Goal: Use online tool/utility: Use online tool/utility

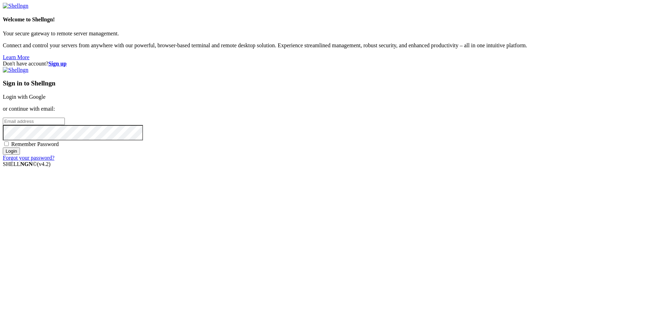
click at [46, 100] on link "Login with Google" at bounding box center [24, 97] width 43 height 6
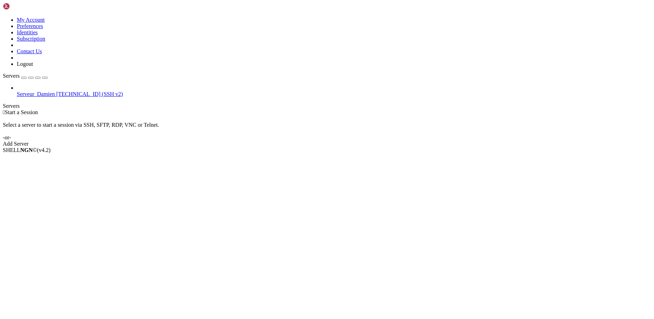
click at [380, 141] on div "Add Server" at bounding box center [327, 144] width 648 height 6
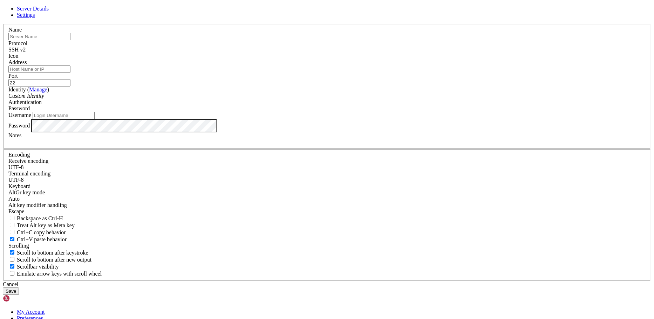
click at [3, 24] on icon at bounding box center [3, 24] width 0 height 0
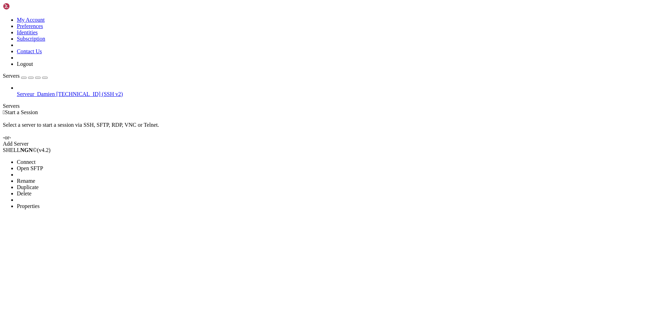
click at [35, 159] on span "Connect" at bounding box center [26, 162] width 19 height 6
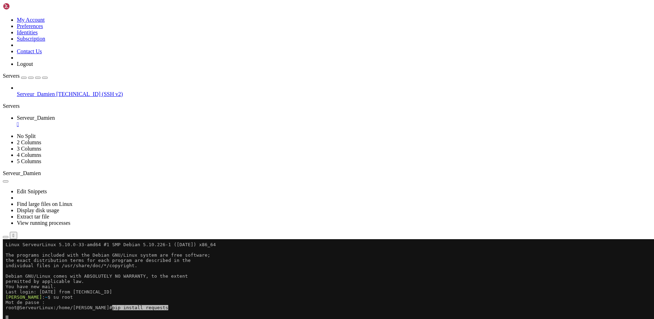
drag, startPoint x: 116, startPoint y: 316, endPoint x: 169, endPoint y: 306, distance: 53.9
click at [169, 306] on x-row "root@ServeurLinux:/home/[PERSON_NAME]# pip install requests" at bounding box center [286, 307] width 560 height 5
drag, startPoint x: 123, startPoint y: 327, endPoint x: 106, endPoint y: 354, distance: 31.7
drag, startPoint x: 111, startPoint y: 342, endPoint x: 306, endPoint y: 344, distance: 195.2
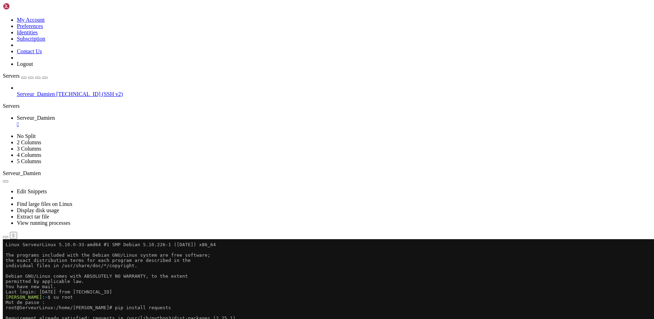
drag, startPoint x: 122, startPoint y: 447, endPoint x: 117, endPoint y: 473, distance: 26.7
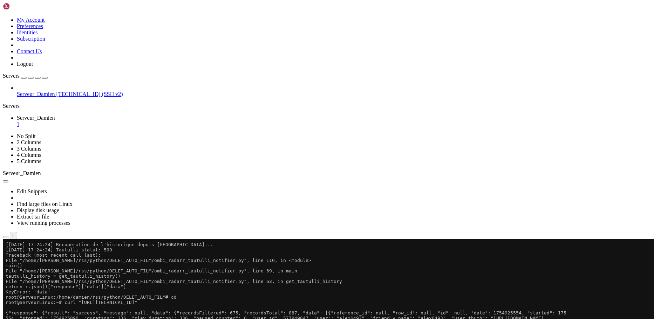
scroll to position [105, 0]
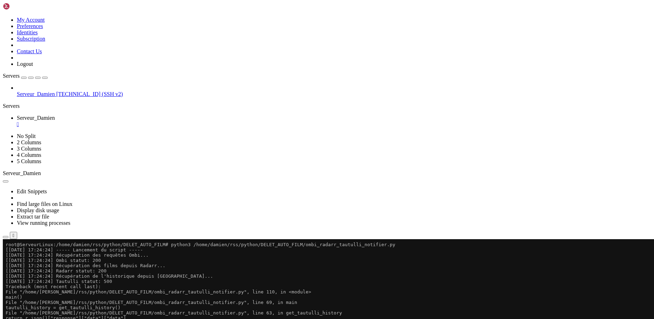
drag, startPoint x: 176, startPoint y: 507, endPoint x: 6, endPoint y: 333, distance: 243.3
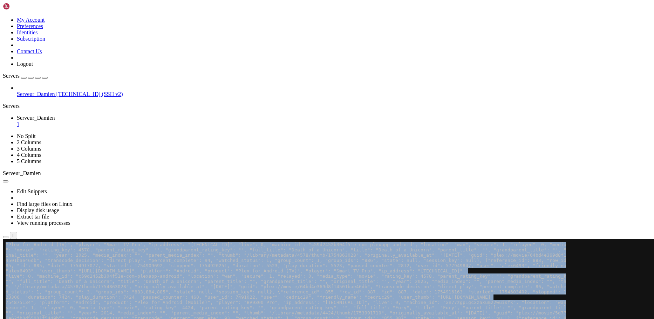
scroll to position [252, 0]
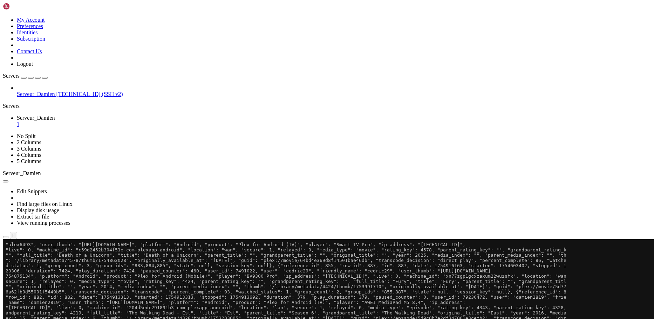
scroll to position [0, 0]
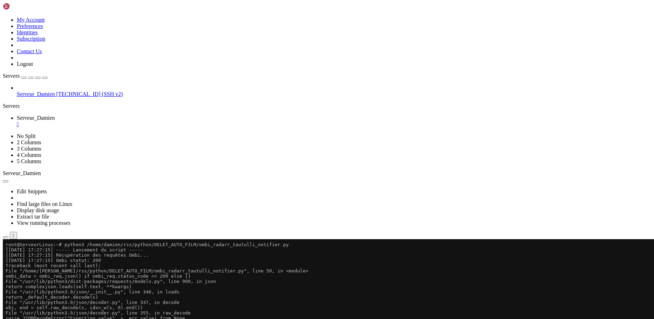
drag, startPoint x: 70, startPoint y: 329, endPoint x: 5, endPoint y: 245, distance: 106.6
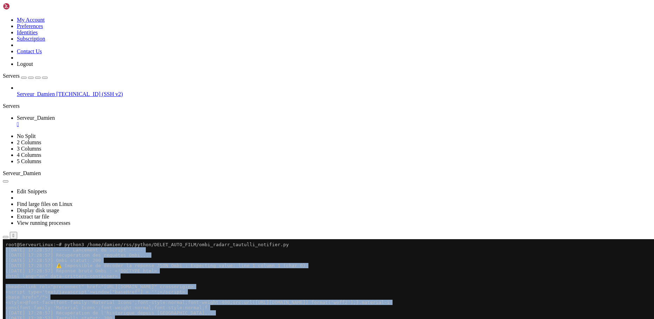
drag, startPoint x: 100, startPoint y: 333, endPoint x: 7, endPoint y: 250, distance: 125.1
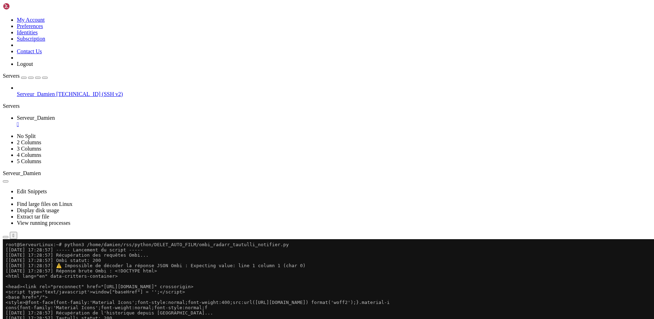
drag, startPoint x: 72, startPoint y: 349, endPoint x: 275, endPoint y: 377, distance: 205.1
drag, startPoint x: 70, startPoint y: 508, endPoint x: 6, endPoint y: 350, distance: 170.5
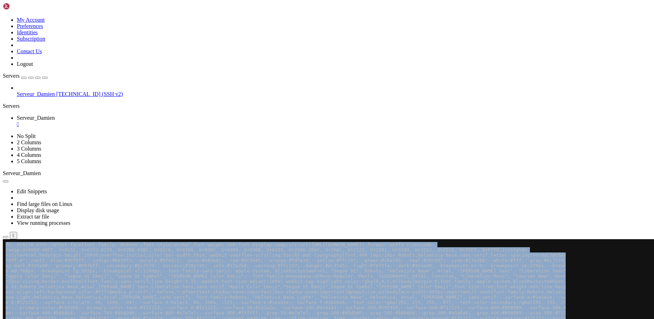
scroll to position [547, 0]
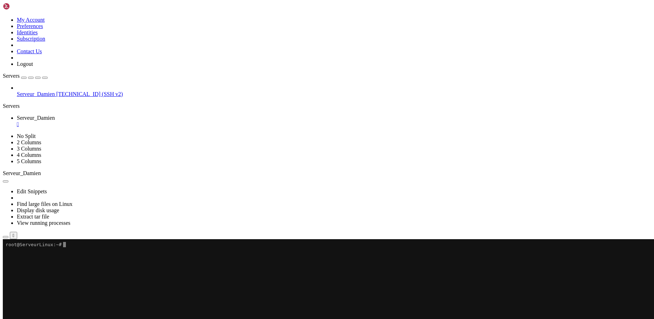
scroll to position [0, 0]
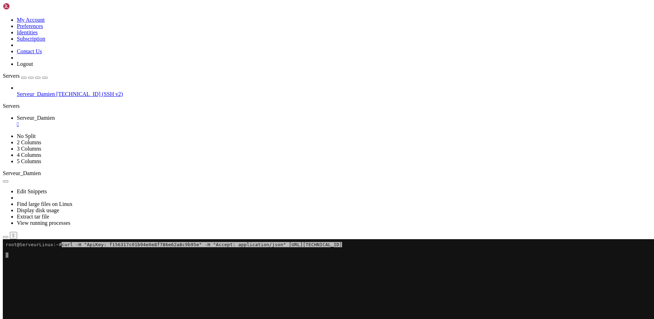
drag, startPoint x: 150, startPoint y: 275, endPoint x: 125, endPoint y: 259, distance: 29.5
click at [125, 259] on x-row at bounding box center [286, 260] width 560 height 5
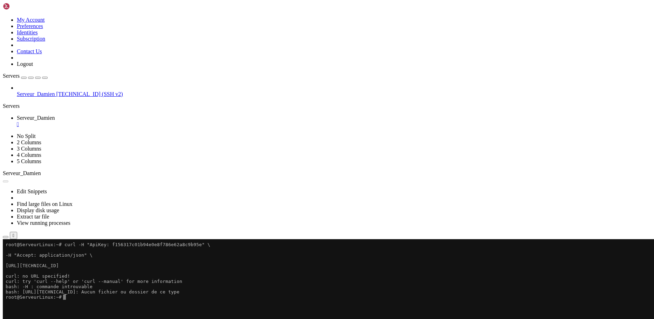
click at [31, 258] on button "Reconnect" at bounding box center [17, 261] width 28 height 7
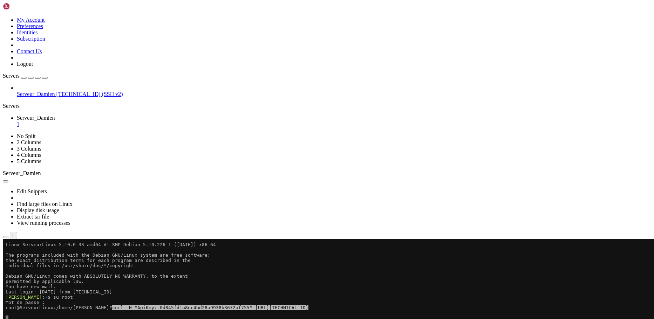
drag, startPoint x: 111, startPoint y: 304, endPoint x: 359, endPoint y: 335, distance: 249.5
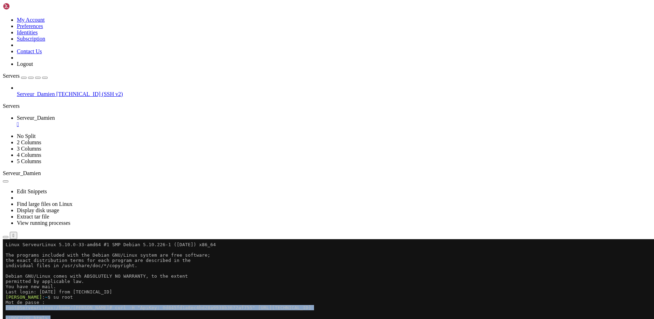
drag, startPoint x: 34, startPoint y: 501, endPoint x: 6, endPoint y: 310, distance: 193.7
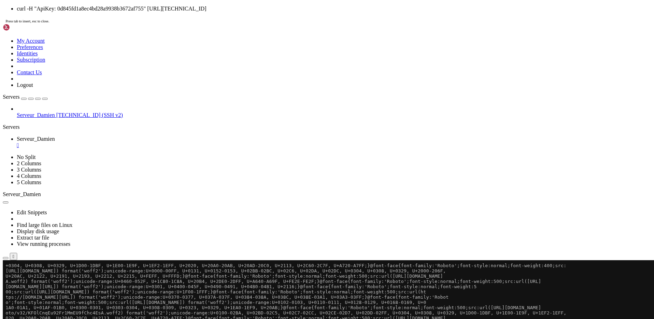
scroll to position [1824, 0]
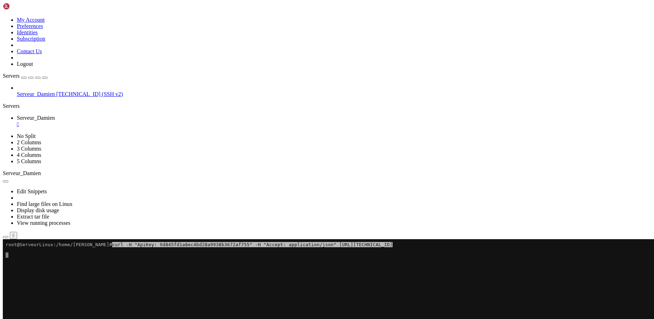
drag, startPoint x: 114, startPoint y: 289, endPoint x: 125, endPoint y: 264, distance: 27.6
click at [125, 264] on x-row at bounding box center [286, 265] width 560 height 5
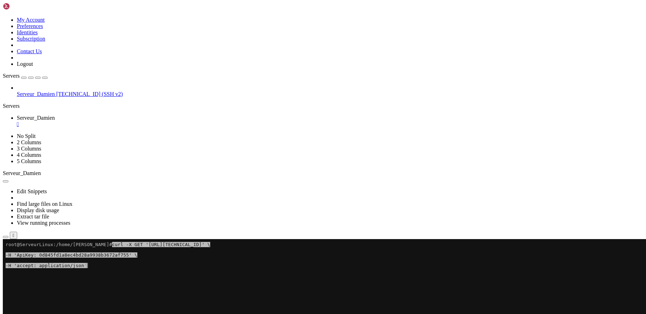
drag, startPoint x: 131, startPoint y: 344, endPoint x: 148, endPoint y: 308, distance: 39.7
click at [148, 308] on x-row at bounding box center [282, 307] width 552 height 5
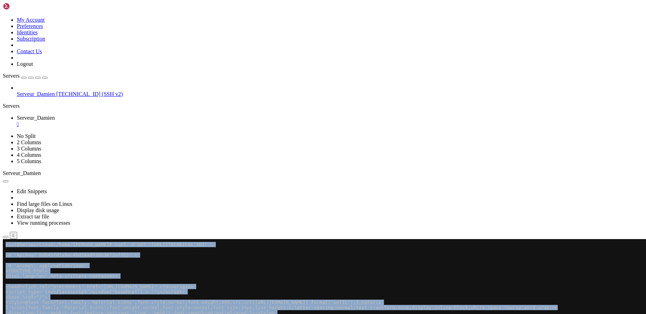
drag, startPoint x: 96, startPoint y: 496, endPoint x: -5, endPoint y: 245, distance: 270.3
click html "Page up root@ServeurLinux:/home/[PERSON_NAME]# curl -X GET '[URL][TECHNICAL_ID]…"
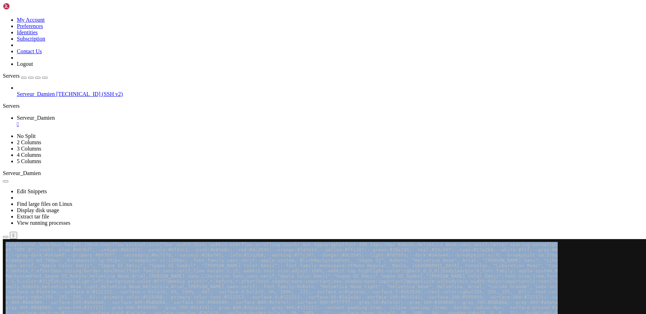
scroll to position [478, 0]
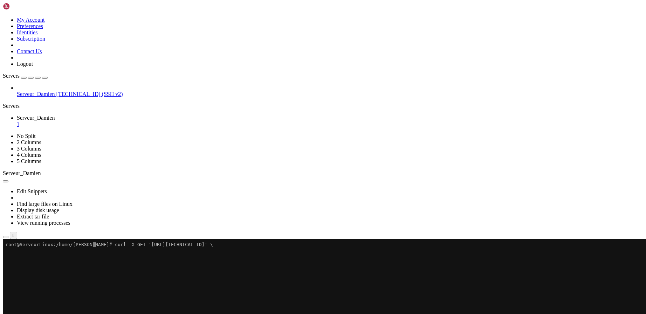
click at [255, 290] on x-row at bounding box center [282, 291] width 552 height 5
click at [241, 283] on x-row at bounding box center [282, 281] width 552 height 5
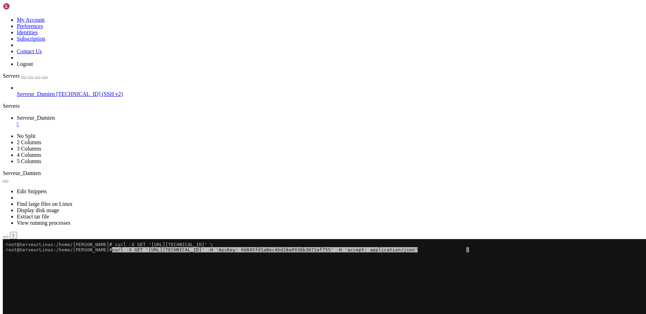
drag, startPoint x: 241, startPoint y: 283, endPoint x: 208, endPoint y: 285, distance: 32.3
click at [209, 285] on x-row at bounding box center [282, 286] width 552 height 5
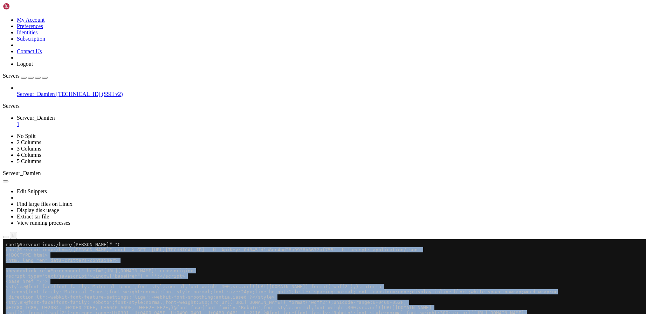
drag, startPoint x: 35, startPoint y: 498, endPoint x: 6, endPoint y: 252, distance: 248.1
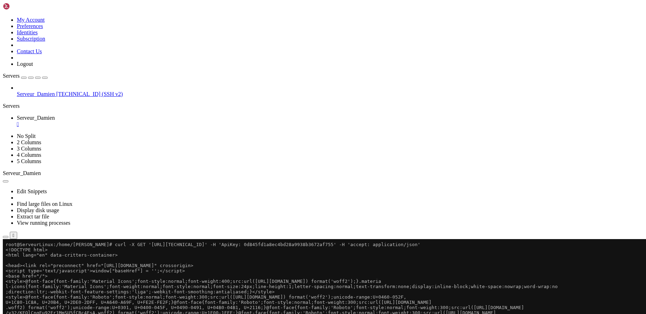
drag, startPoint x: 29, startPoint y: 496, endPoint x: -15, endPoint y: 241, distance: 258.5
click html "Page up root@ServeurLinux:/home/[PERSON_NAME]# curl -X GET '[URL][TECHNICAL_ID]…"
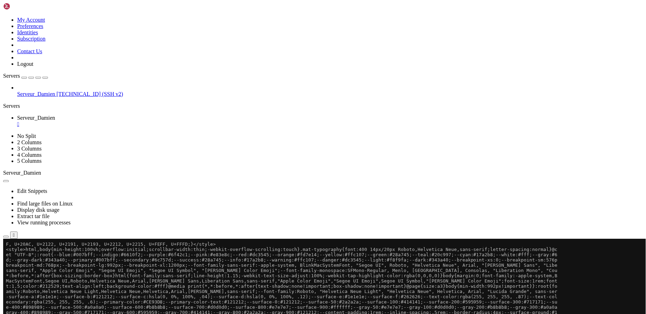
scroll to position [447, 0]
